Goal: Information Seeking & Learning: Compare options

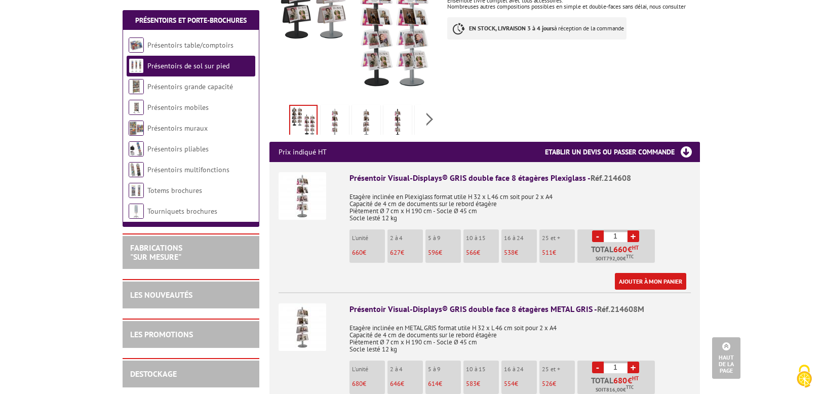
scroll to position [273, 0]
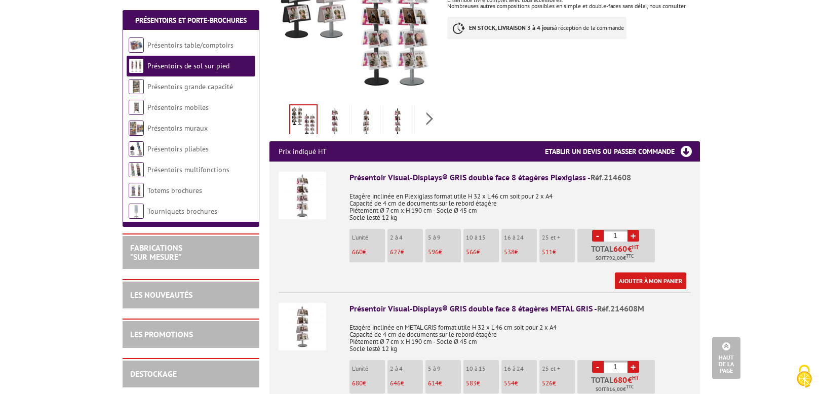
click at [438, 172] on div "Présentoir Visual-Displays® GRIS double face 8 étagères Plexiglass - Réf.214608" at bounding box center [520, 178] width 341 height 12
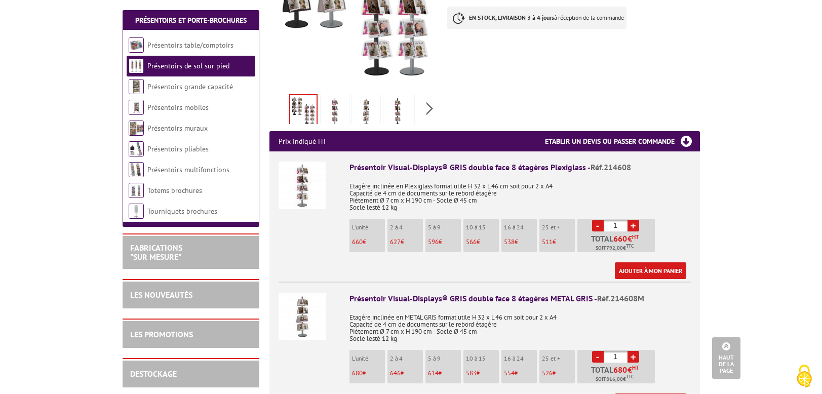
scroll to position [0, 0]
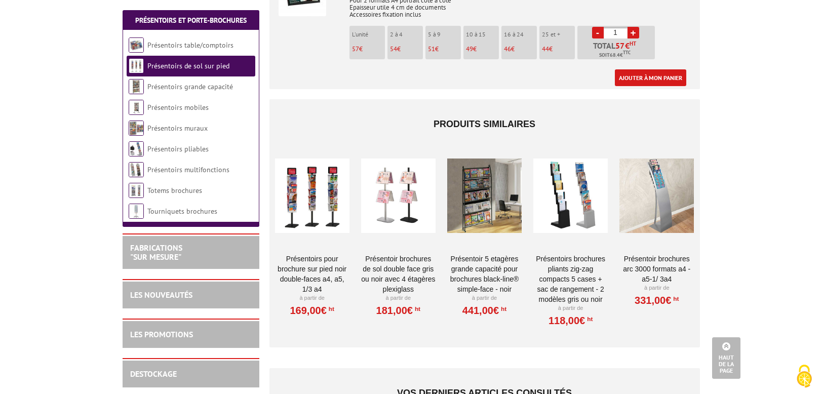
scroll to position [1605, 0]
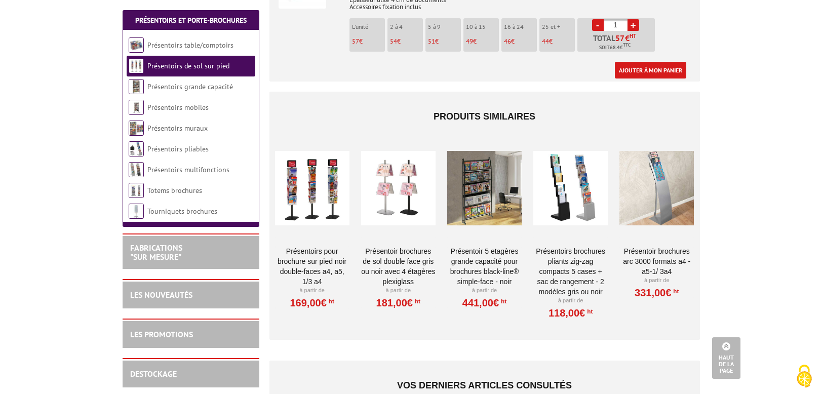
click at [307, 246] on link "Présentoirs pour brochure sur pied NOIR double-faces A4, A5, 1/3 A4" at bounding box center [312, 266] width 74 height 41
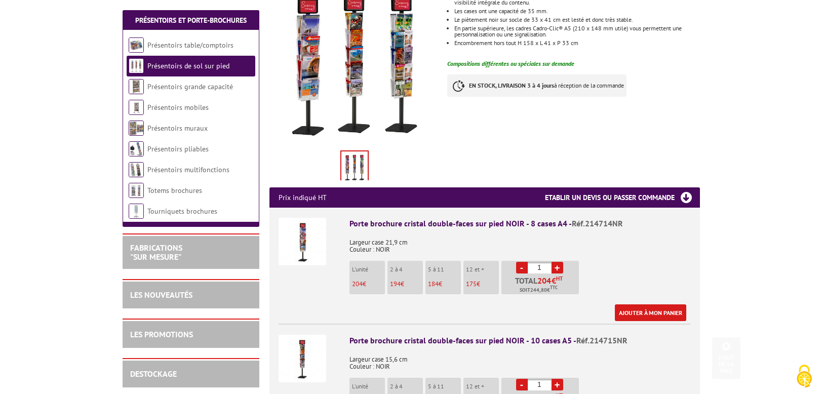
scroll to position [216, 0]
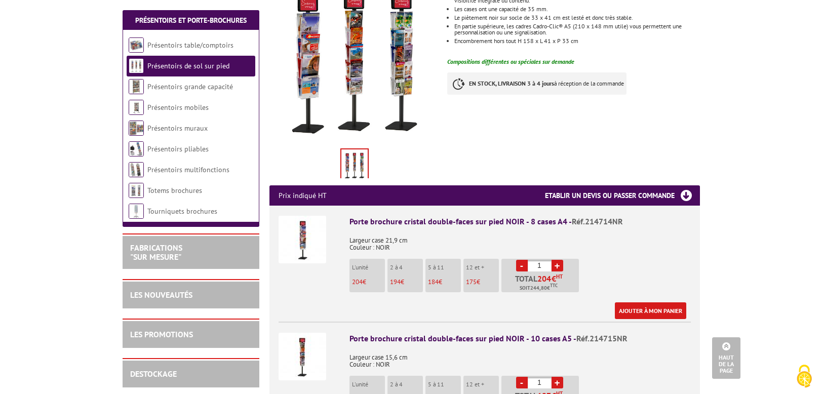
click at [316, 227] on img at bounding box center [303, 240] width 48 height 48
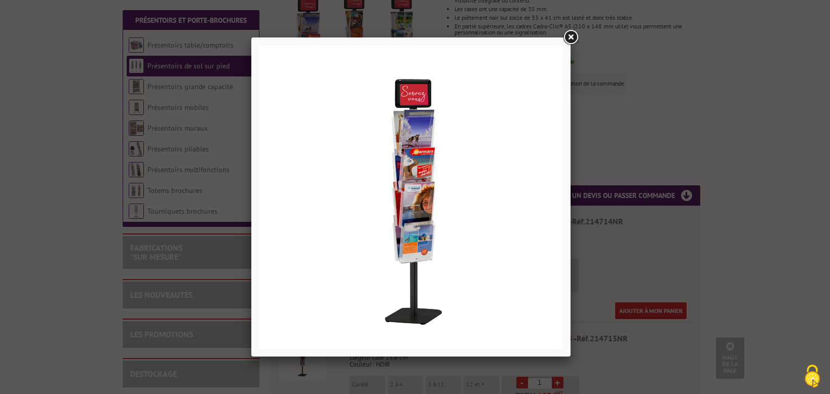
click at [568, 36] on link at bounding box center [570, 37] width 18 height 18
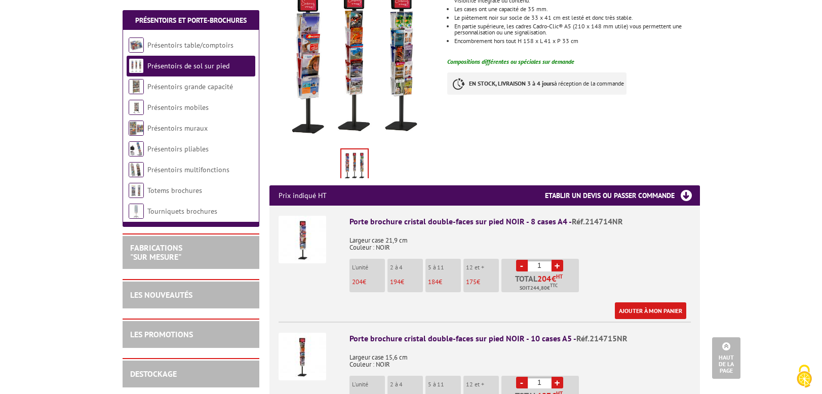
click at [365, 216] on div "Porte brochure cristal double-faces sur pied NOIR - 8 cases A4 - Réf.214714NR" at bounding box center [520, 222] width 341 height 12
click at [560, 216] on div "Porte brochure cristal double-faces sur pied NOIR - 8 cases A4 - Réf.214714NR" at bounding box center [520, 222] width 341 height 12
click at [561, 216] on div "Porte brochure cristal double-faces sur pied NOIR - 8 cases A4 - Réf.214714NR" at bounding box center [520, 222] width 341 height 12
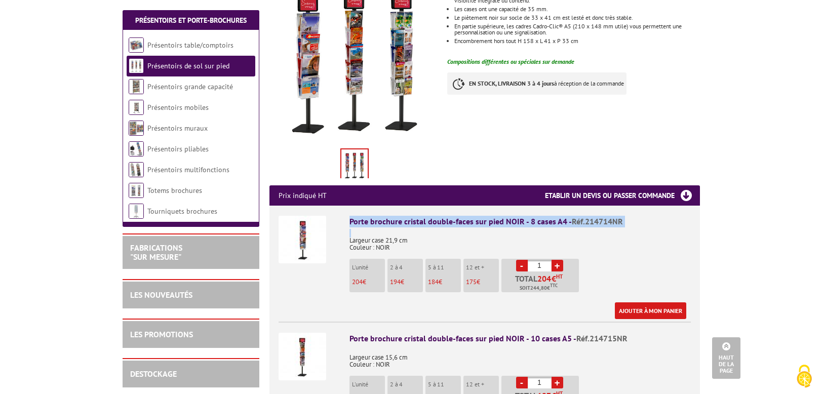
click at [561, 216] on div "Porte brochure cristal double-faces sur pied NOIR - 8 cases A4 - Réf.214714NR" at bounding box center [520, 222] width 341 height 12
drag, startPoint x: 346, startPoint y: 208, endPoint x: 562, endPoint y: 210, distance: 216.9
click at [562, 210] on li "Porte brochure cristal double-faces sur pied NOIR - 8 cases A4 - Réf.214714NR L…" at bounding box center [485, 262] width 412 height 113
copy div "Porte brochure cristal double-faces sur pied NOIR - 8 cases A4"
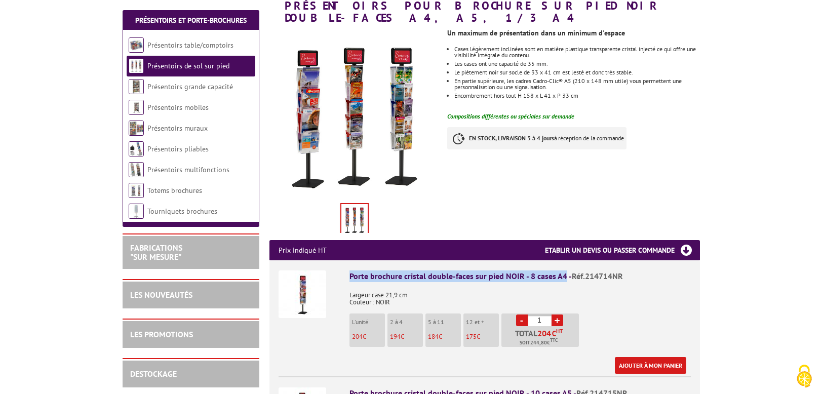
scroll to position [171, 0]
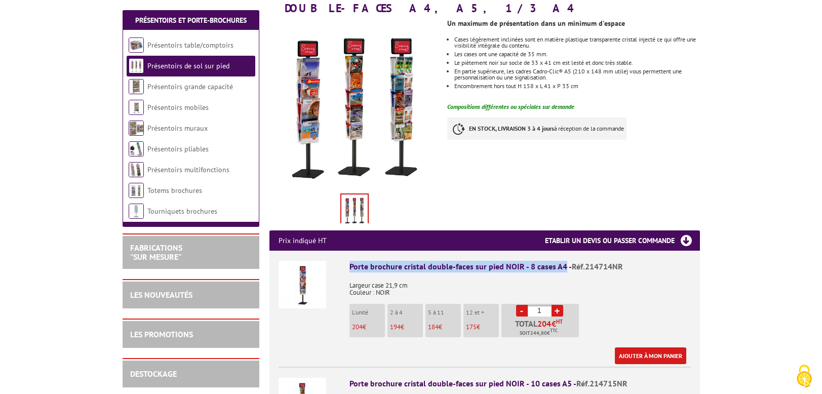
click at [306, 280] on img at bounding box center [303, 285] width 48 height 48
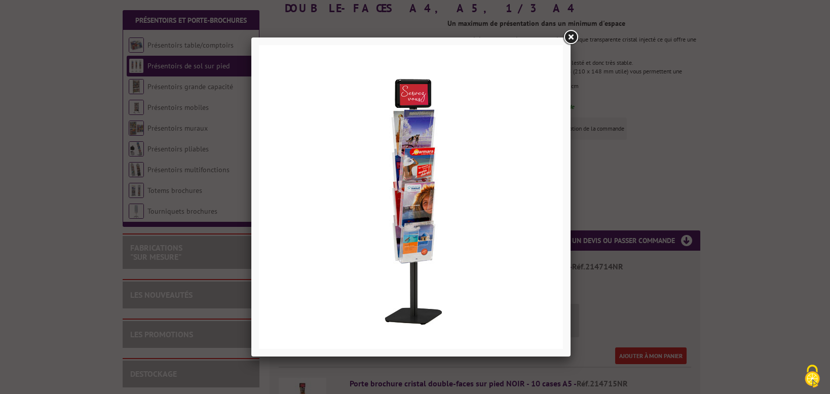
click at [670, 156] on div at bounding box center [415, 197] width 830 height 394
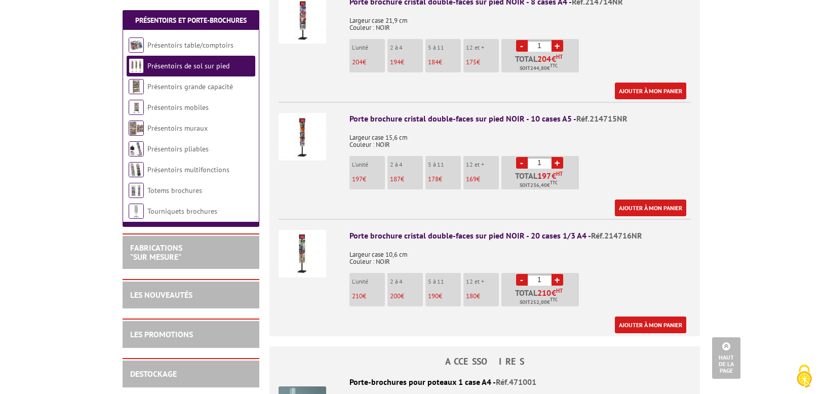
scroll to position [498, 0]
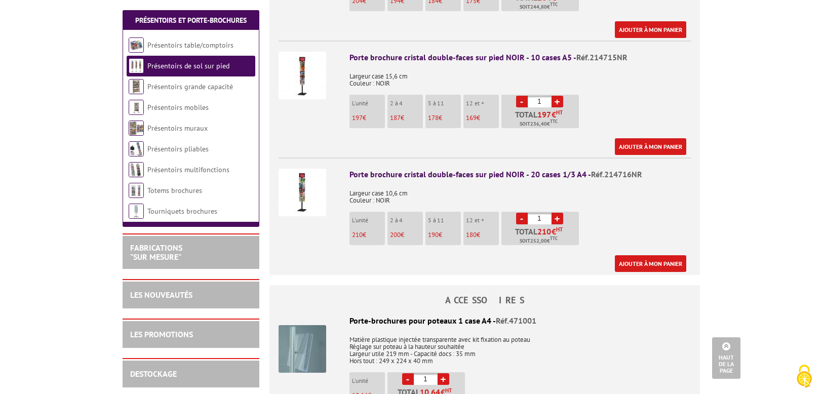
click at [179, 64] on link "Présentoirs de sol sur pied" at bounding box center [188, 65] width 82 height 9
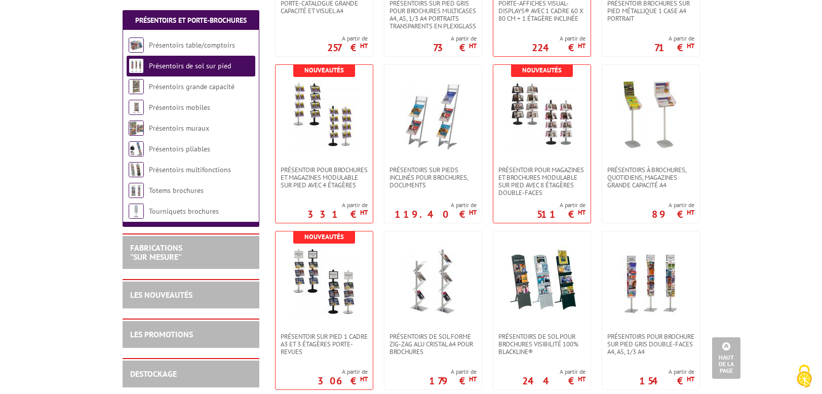
scroll to position [663, 0]
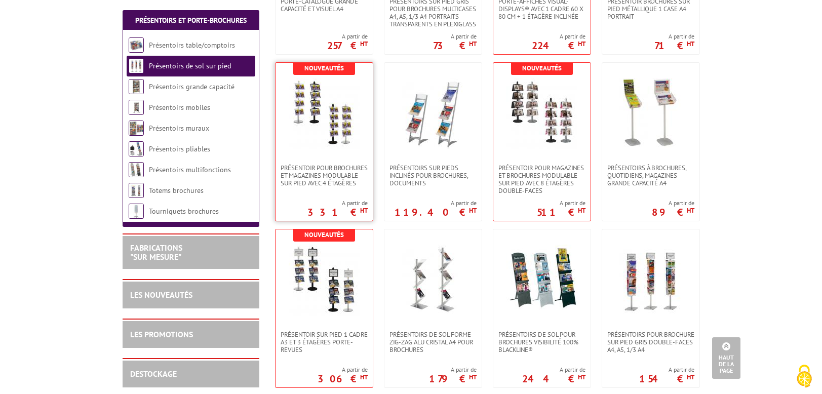
click at [314, 139] on img at bounding box center [324, 113] width 71 height 71
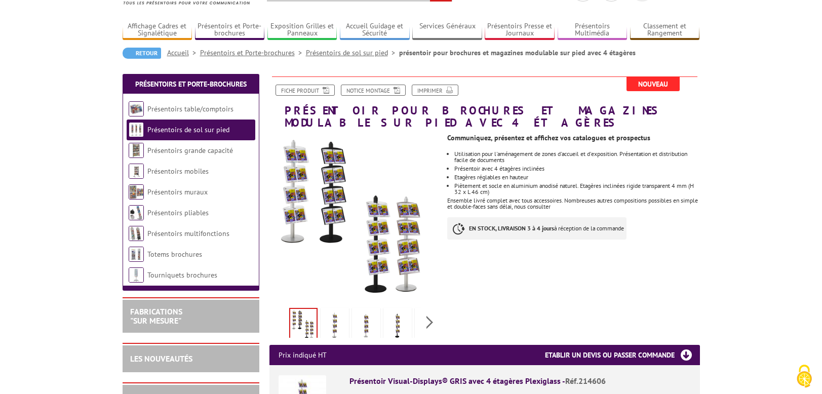
scroll to position [84, 0]
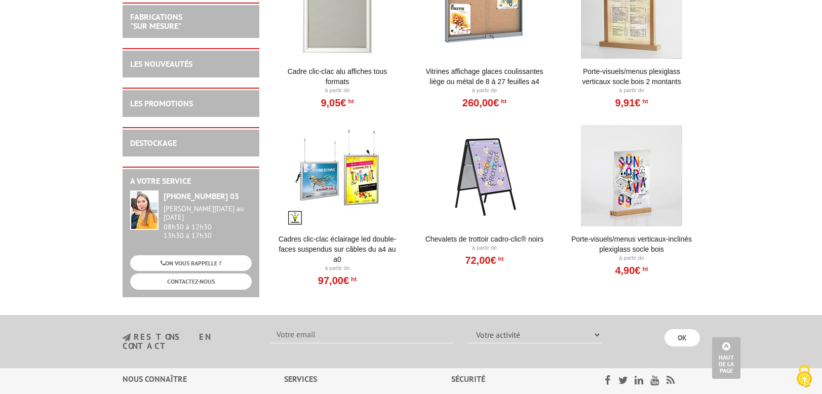
scroll to position [1833, 0]
